Goal: Obtain resource: Download file/media

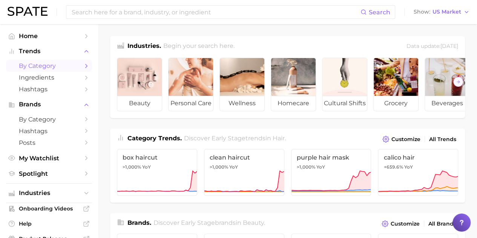
click at [55, 63] on span "by Category" at bounding box center [49, 65] width 60 height 7
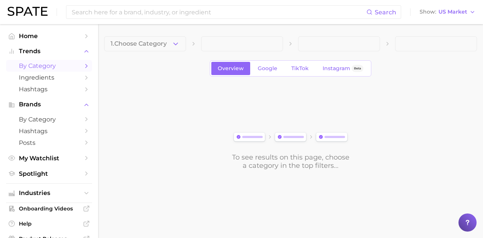
click at [178, 43] on icon "button" at bounding box center [176, 44] width 8 height 8
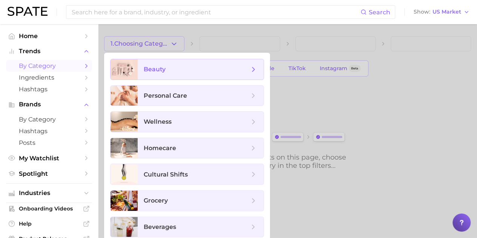
click at [178, 70] on span "beauty" at bounding box center [197, 69] width 106 height 8
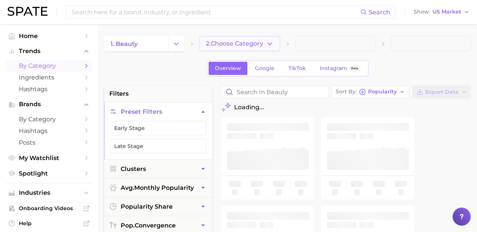
click at [257, 42] on span "2. Choose Category" at bounding box center [234, 43] width 57 height 7
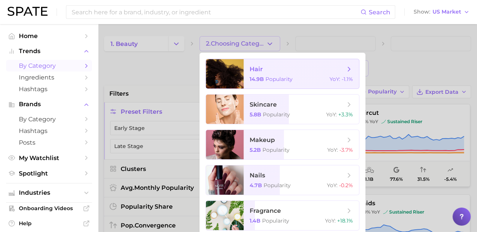
click at [265, 80] on span "Popularity" at bounding box center [278, 79] width 27 height 7
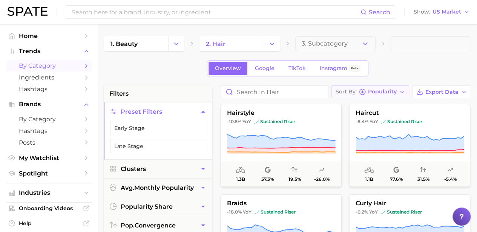
click at [405, 89] on icon "button" at bounding box center [402, 92] width 6 height 6
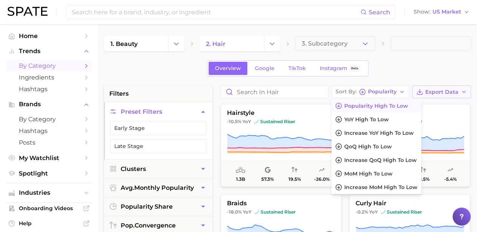
click at [453, 86] on button "Export Data" at bounding box center [441, 92] width 59 height 13
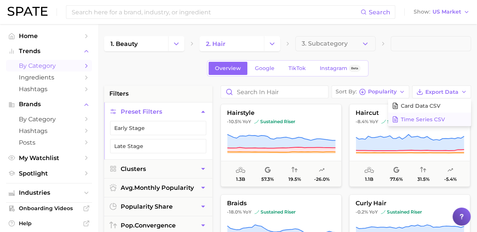
click at [424, 117] on span "Time Series CSV" at bounding box center [423, 119] width 44 height 6
click at [419, 114] on button "Time Series CSV" at bounding box center [429, 120] width 83 height 14
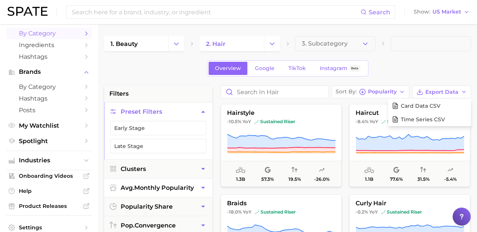
scroll to position [57, 0]
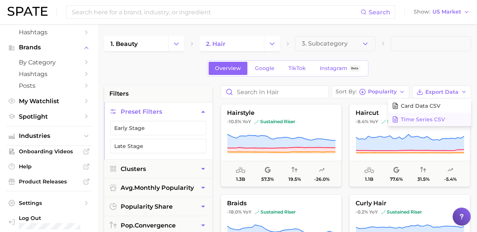
click at [397, 118] on icon at bounding box center [395, 119] width 5 height 6
click at [402, 107] on span "Card Data CSV" at bounding box center [421, 106] width 40 height 6
click at [363, 44] on icon "button" at bounding box center [365, 44] width 8 height 8
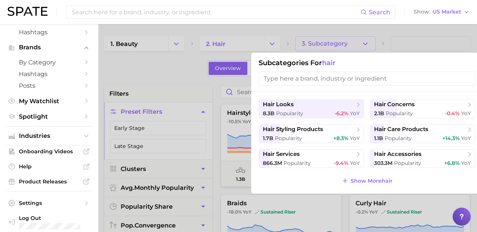
click at [412, 40] on div at bounding box center [238, 116] width 477 height 232
